Goal: Task Accomplishment & Management: Complete application form

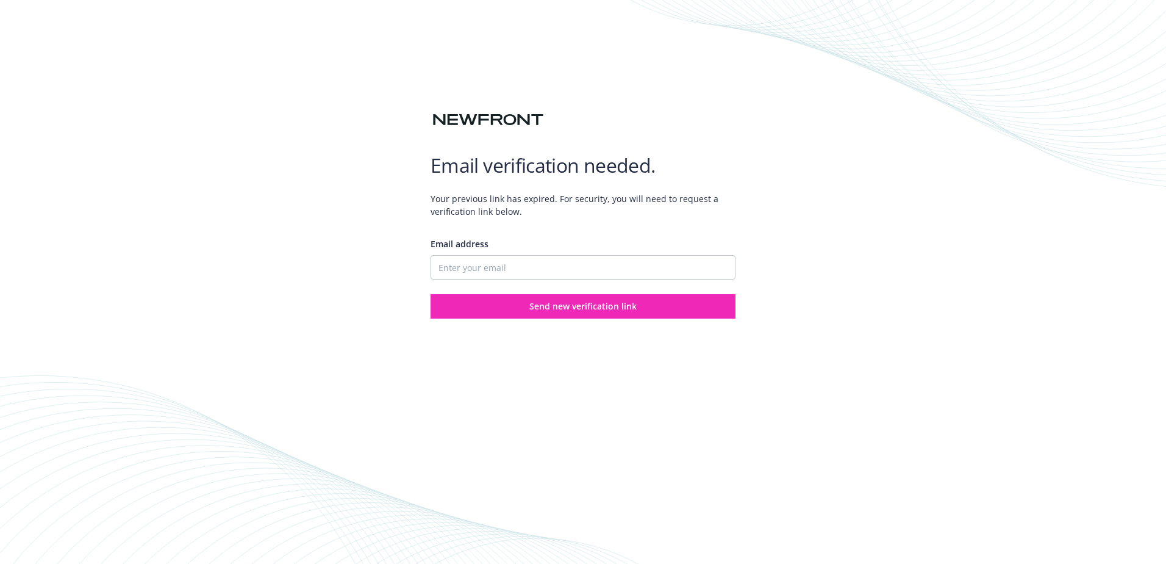
type input "[EMAIL_ADDRESS][DOMAIN_NAME]"
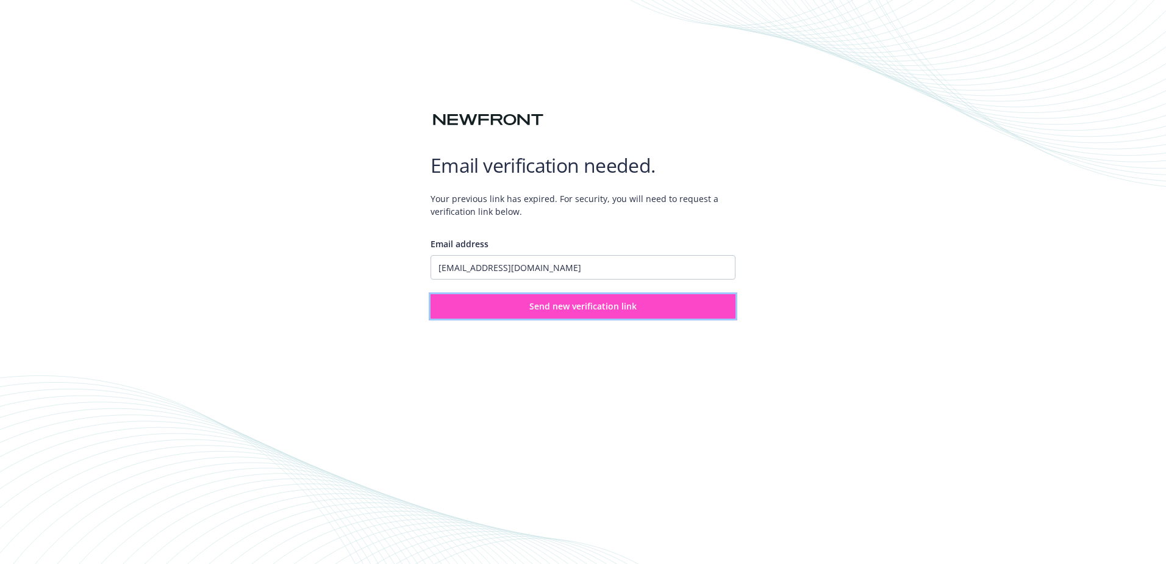
click at [561, 309] on span "Send new verification link" at bounding box center [583, 306] width 107 height 12
